Goal: Transaction & Acquisition: Purchase product/service

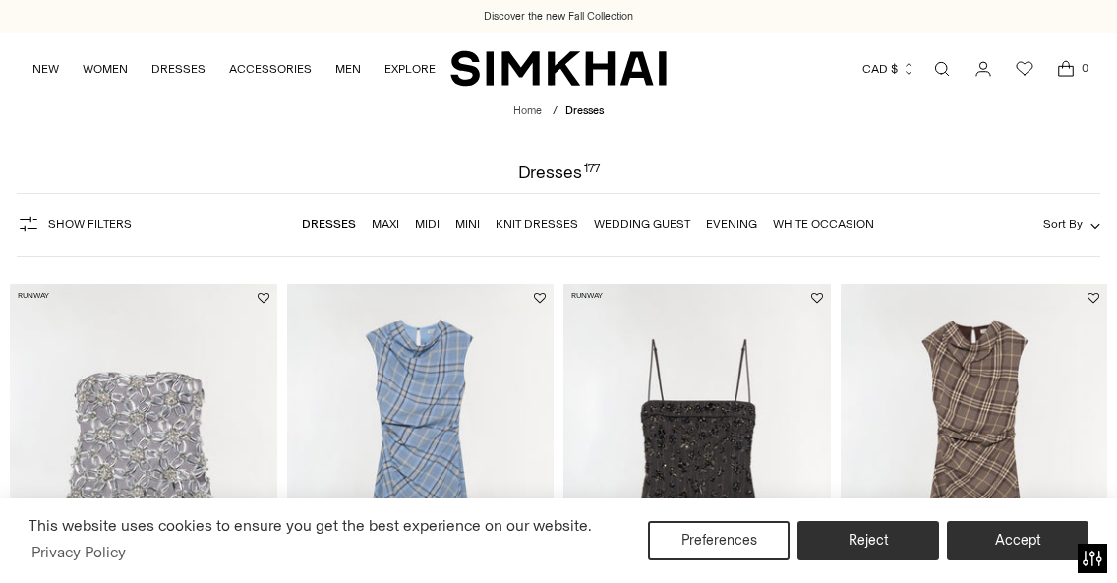
click at [651, 224] on link "Wedding Guest" at bounding box center [642, 224] width 96 height 14
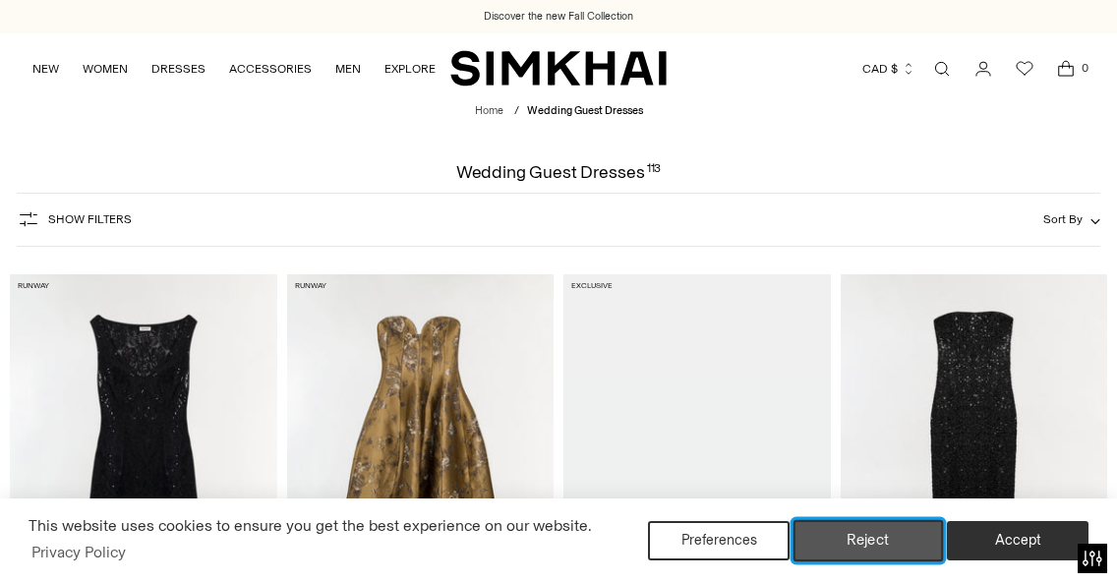
click at [877, 549] on button "Reject" at bounding box center [869, 540] width 150 height 41
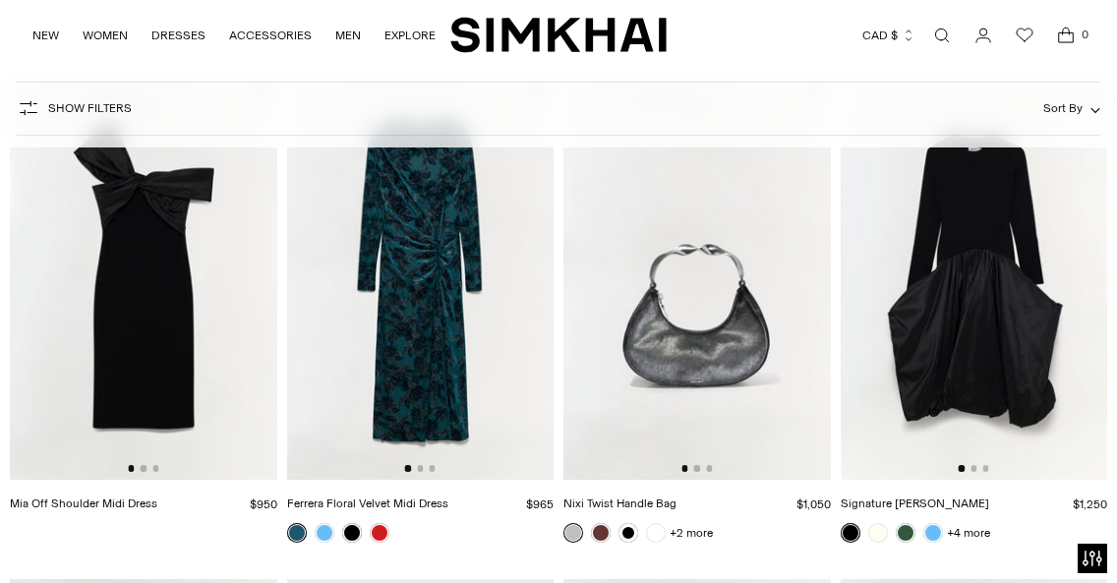
scroll to position [1595, 0]
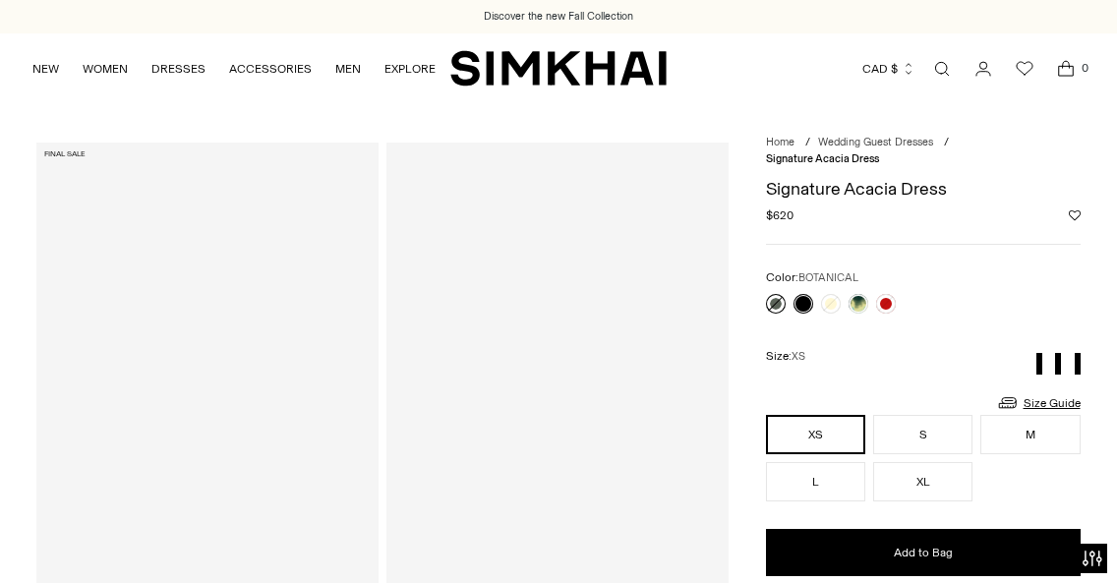
click at [781, 299] on link at bounding box center [776, 304] width 20 height 20
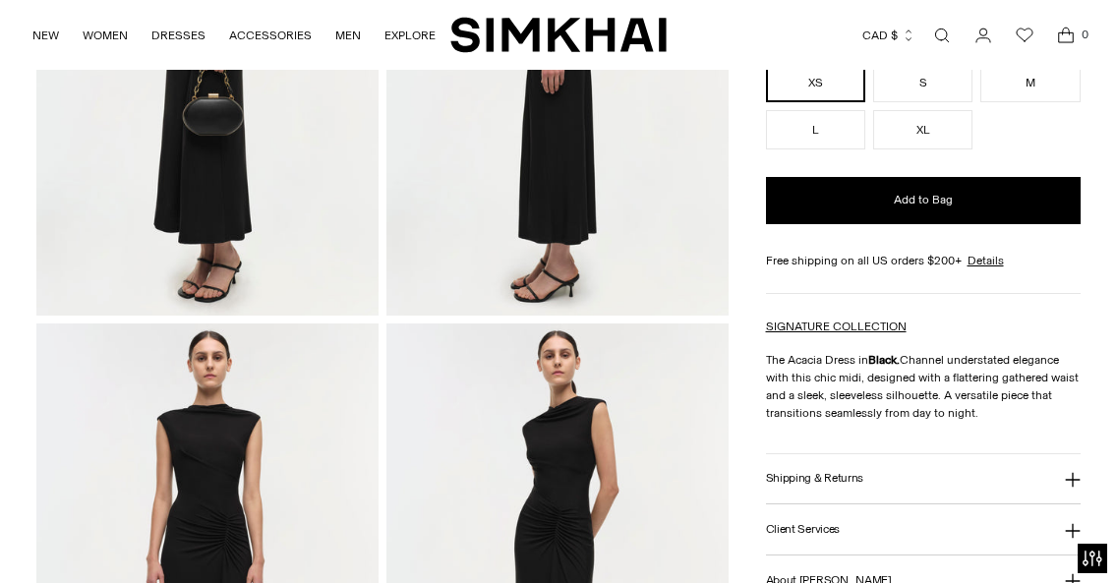
scroll to position [442, 0]
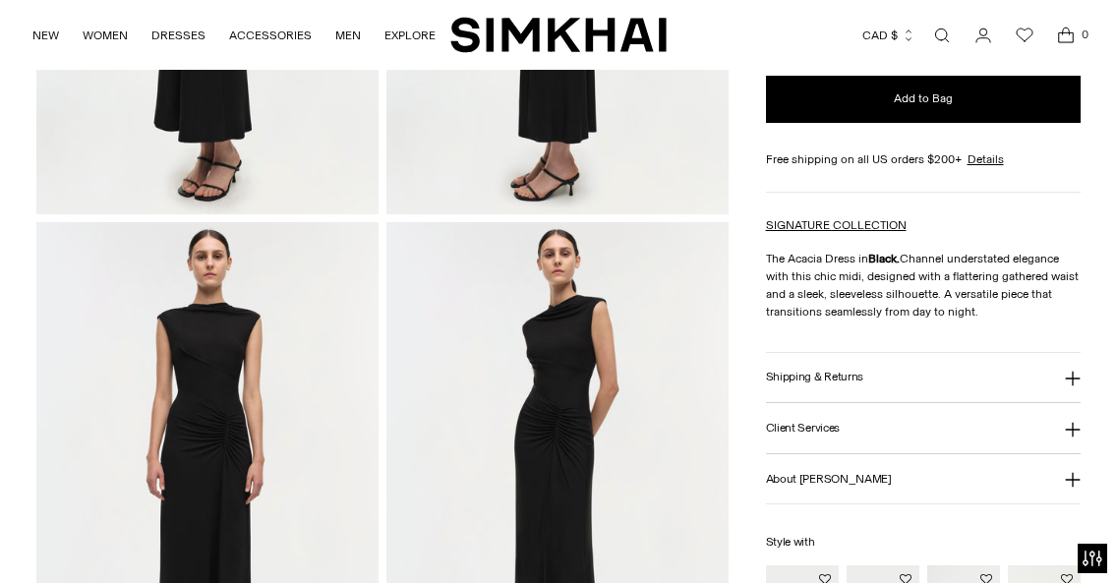
click at [292, 378] on img at bounding box center [207, 478] width 342 height 513
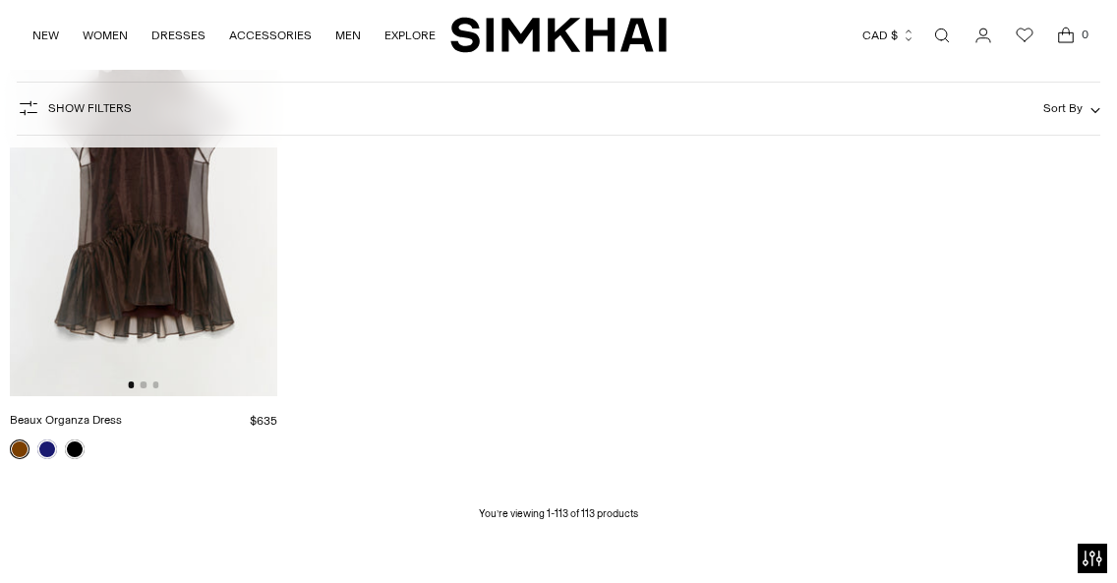
scroll to position [14314, 0]
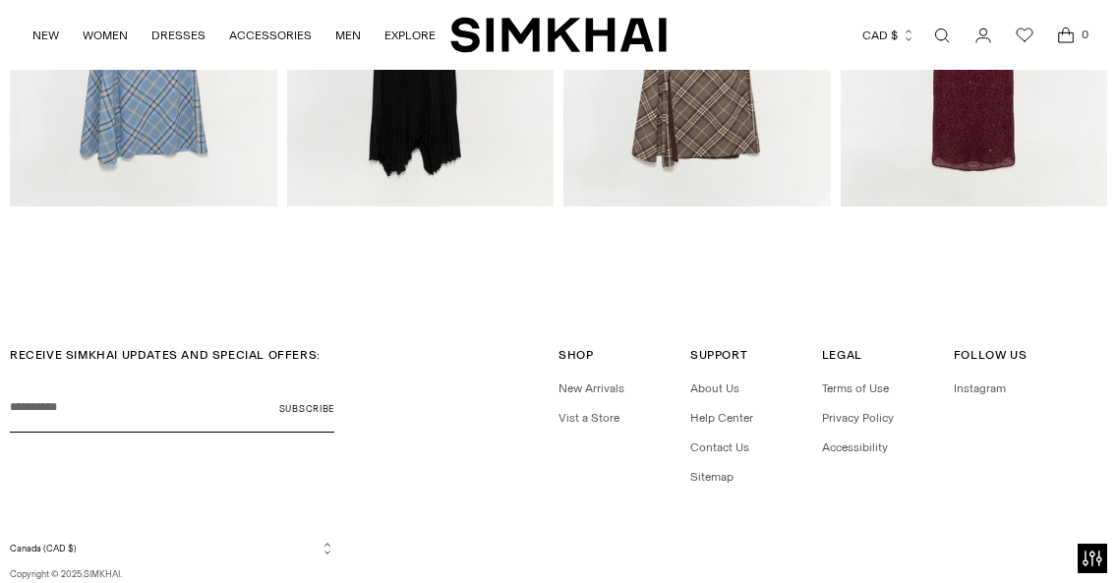
scroll to position [2575, 0]
